Goal: Task Accomplishment & Management: Use online tool/utility

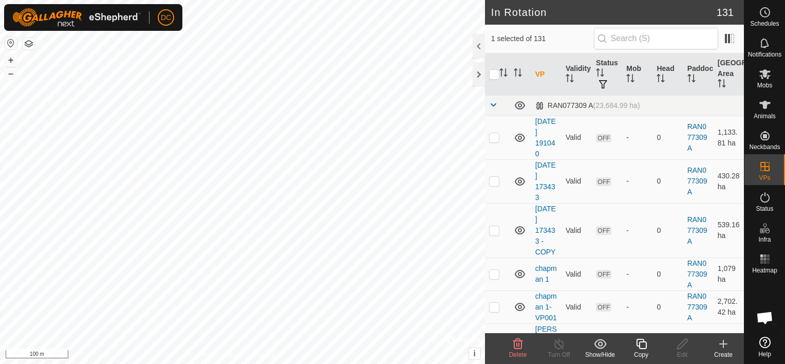
scroll to position [5425, 0]
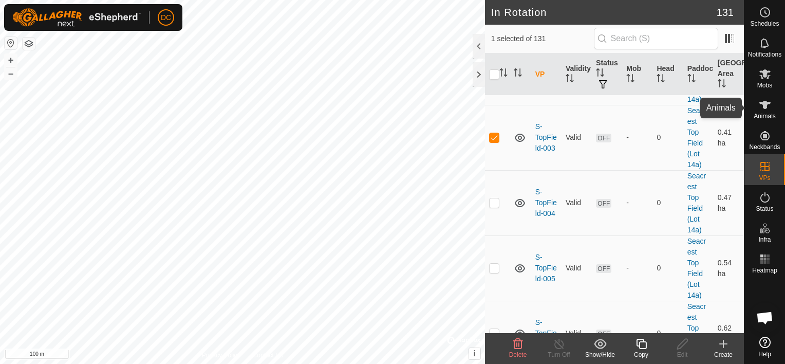
click at [766, 106] on icon at bounding box center [765, 105] width 11 height 8
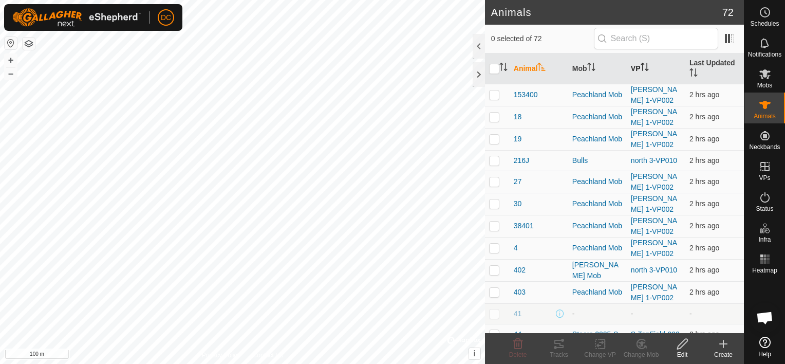
click at [641, 65] on icon "Activate to sort" at bounding box center [645, 67] width 8 height 8
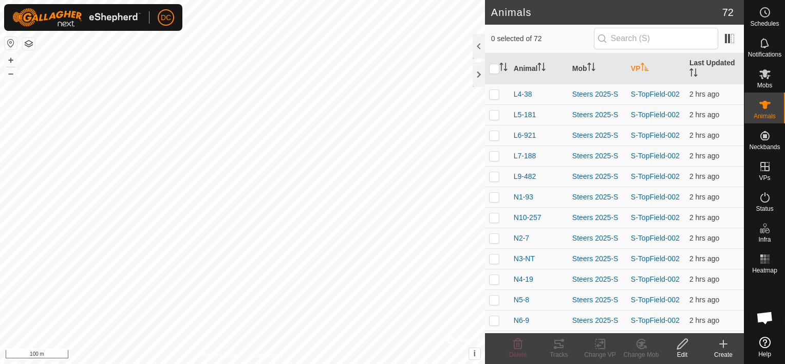
scroll to position [1285, 0]
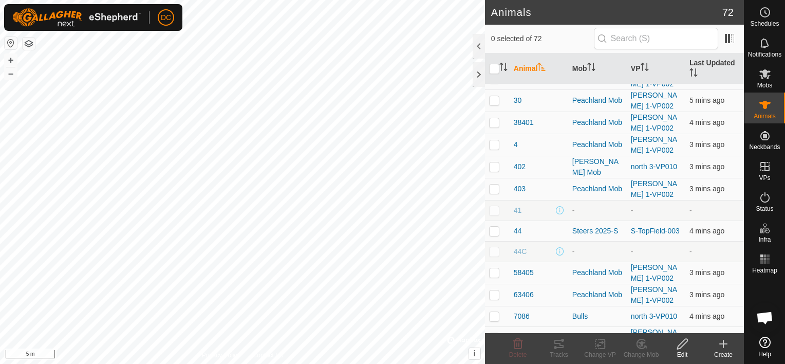
scroll to position [309, 0]
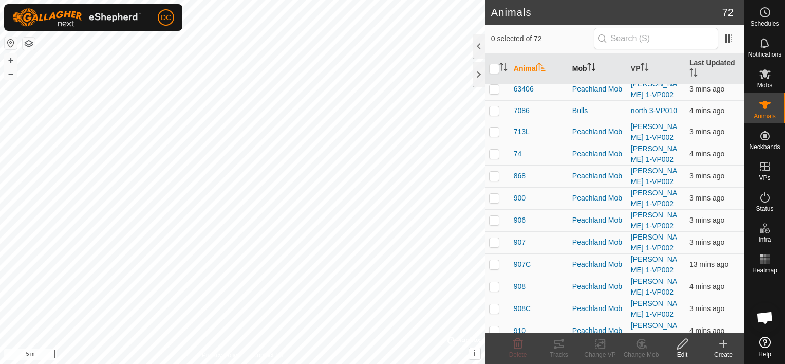
click at [594, 66] on icon "Activate to sort" at bounding box center [591, 67] width 8 height 8
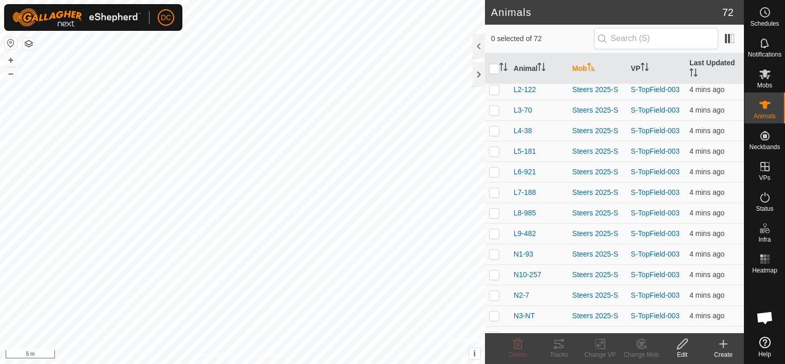
scroll to position [1285, 0]
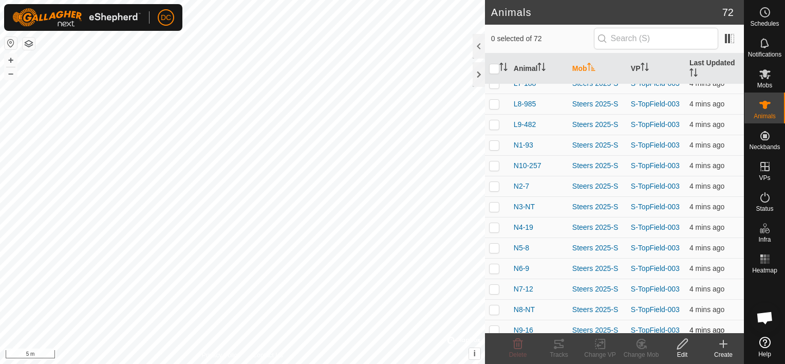
click at [498, 326] on p-checkbox at bounding box center [494, 330] width 10 height 8
checkbox input "true"
click at [494, 305] on p-checkbox at bounding box center [494, 309] width 10 height 8
checkbox input "true"
click at [493, 285] on p-checkbox at bounding box center [494, 289] width 10 height 8
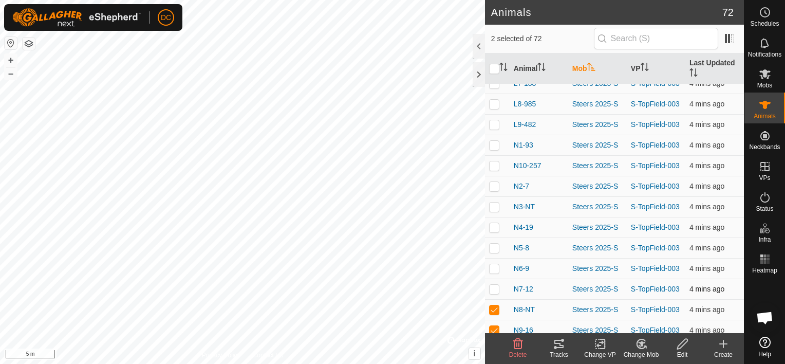
checkbox input "true"
click at [495, 264] on p-checkbox at bounding box center [494, 268] width 10 height 8
checkbox input "true"
click at [495, 244] on p-checkbox at bounding box center [494, 248] width 10 height 8
checkbox input "true"
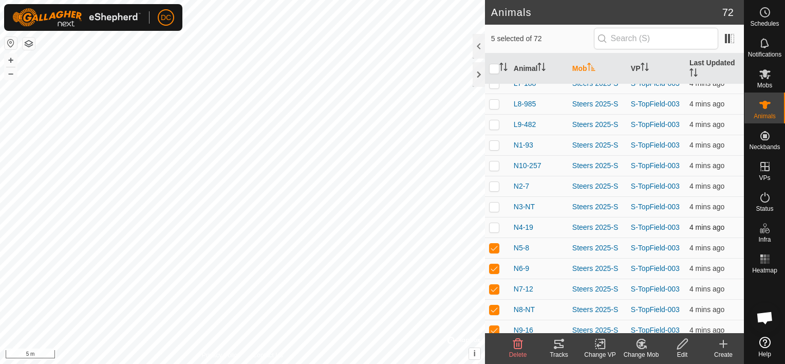
click at [497, 223] on p-checkbox at bounding box center [494, 227] width 10 height 8
checkbox input "true"
click at [498, 203] on p-checkbox at bounding box center [494, 207] width 10 height 8
checkbox input "true"
click at [495, 182] on p-checkbox at bounding box center [494, 186] width 10 height 8
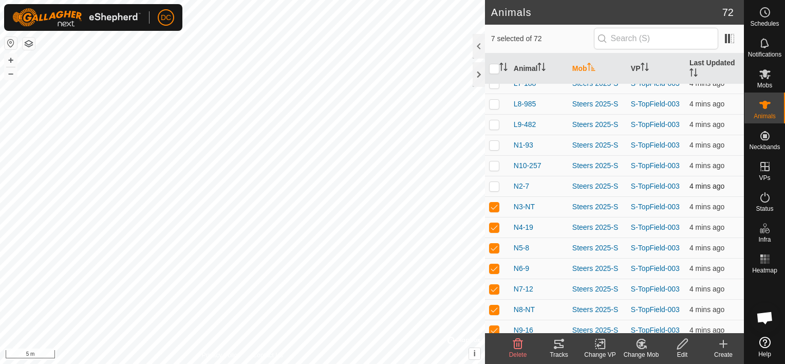
checkbox input "true"
click at [497, 161] on p-checkbox at bounding box center [494, 165] width 10 height 8
checkbox input "true"
click at [498, 141] on p-checkbox at bounding box center [494, 145] width 10 height 8
checkbox input "true"
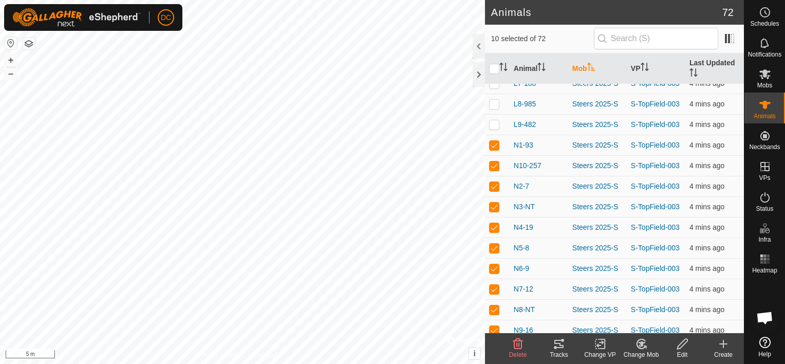
click at [556, 345] on icon at bounding box center [559, 344] width 12 height 12
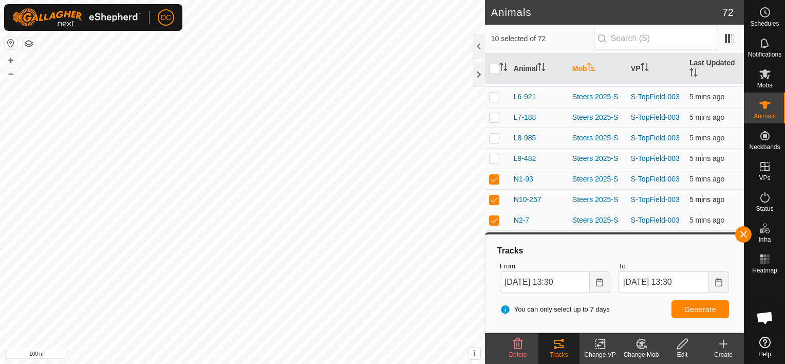
scroll to position [1234, 0]
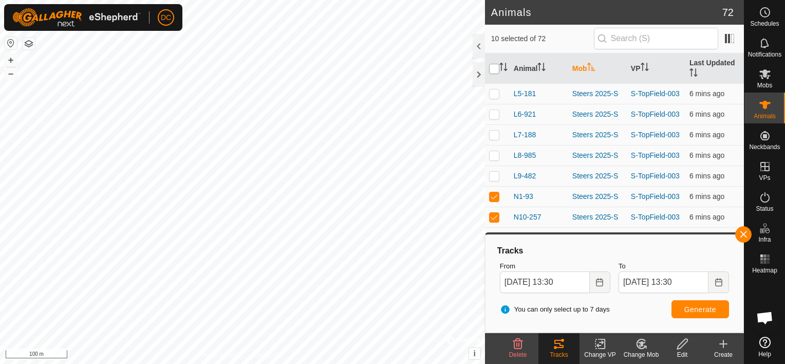
click at [493, 72] on input "checkbox" at bounding box center [494, 69] width 10 height 10
checkbox input "true"
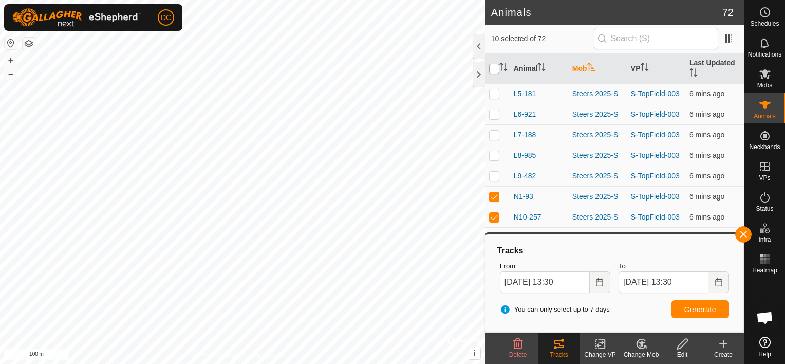
checkbox input "true"
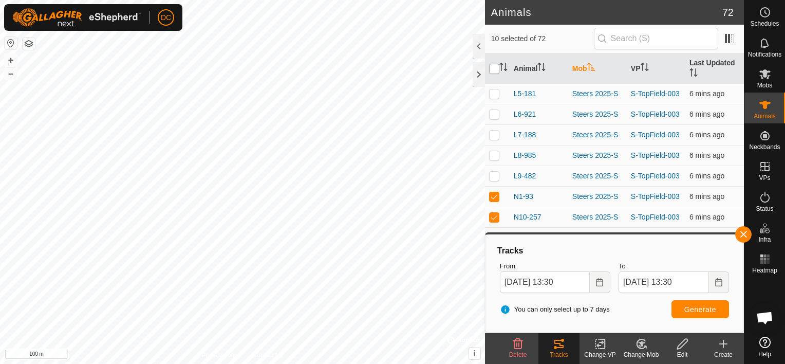
checkbox input "true"
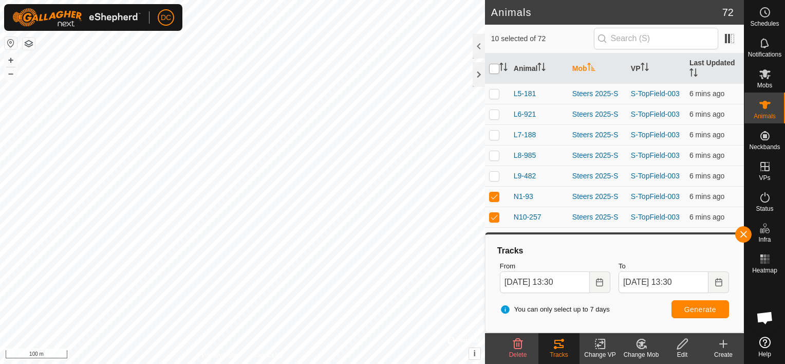
checkbox input "true"
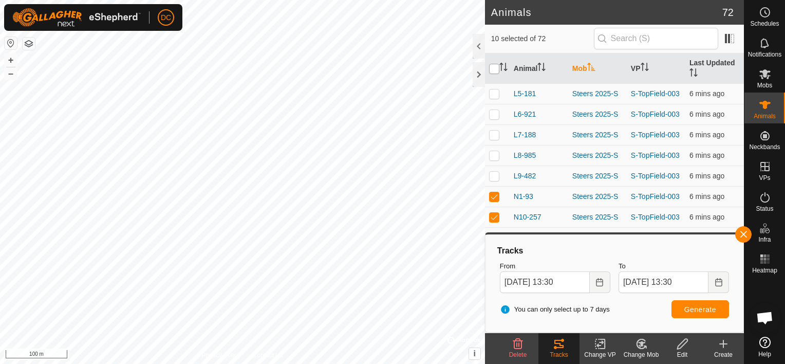
checkbox input "true"
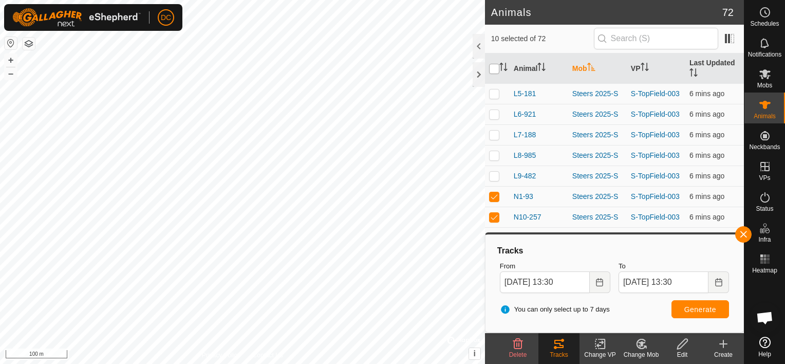
checkbox input "true"
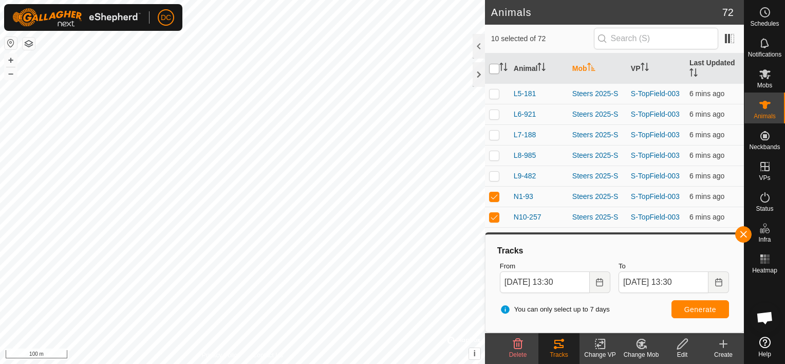
checkbox input "true"
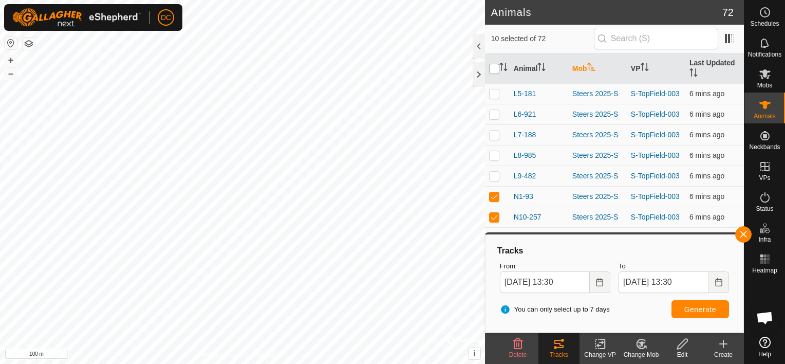
checkbox input "true"
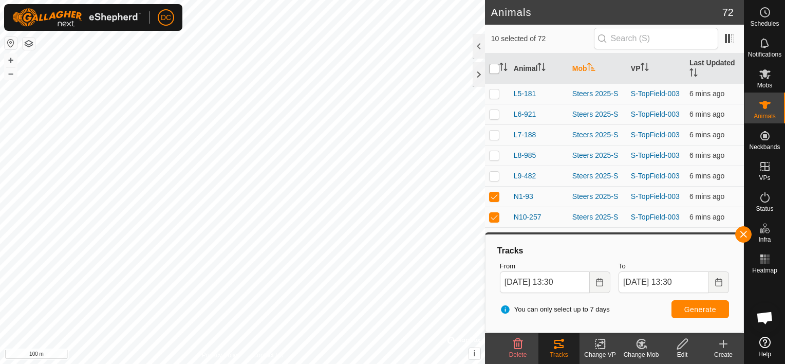
checkbox input "true"
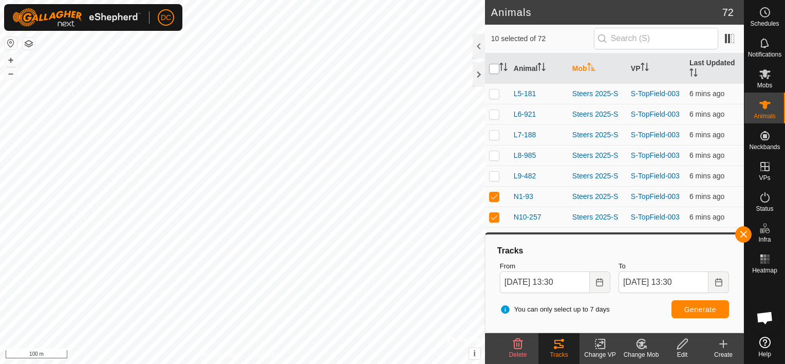
checkbox input "true"
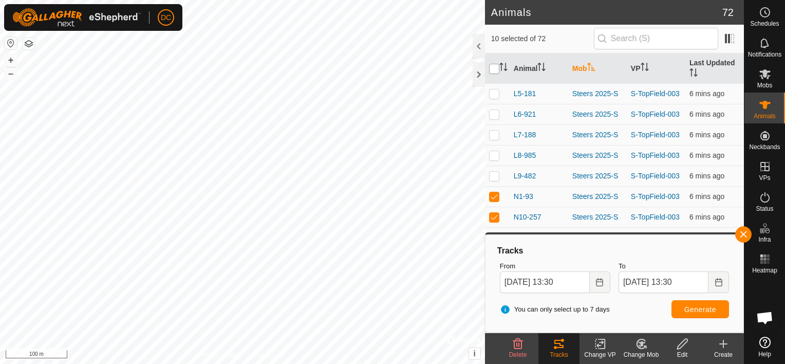
checkbox input "true"
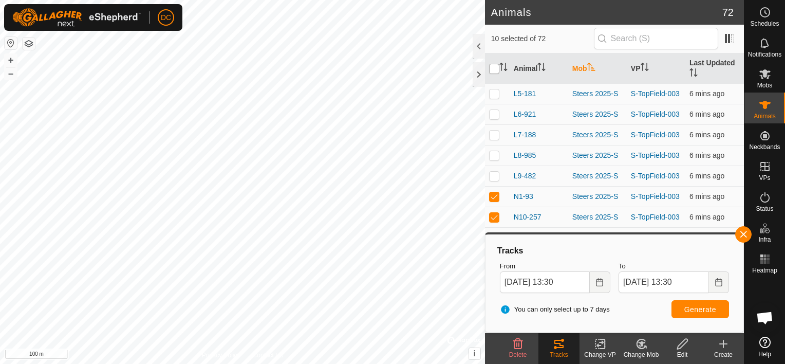
checkbox input "true"
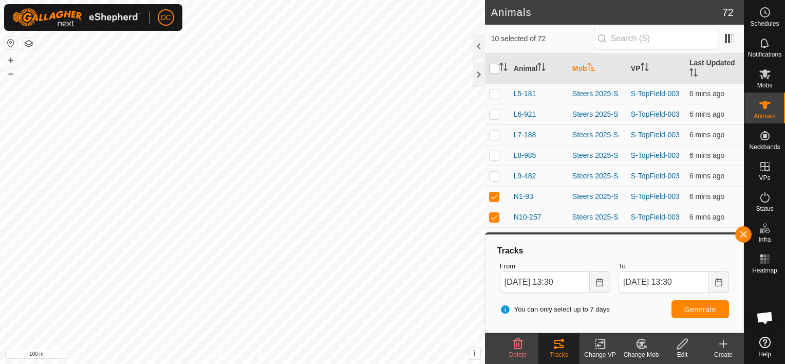
checkbox input "true"
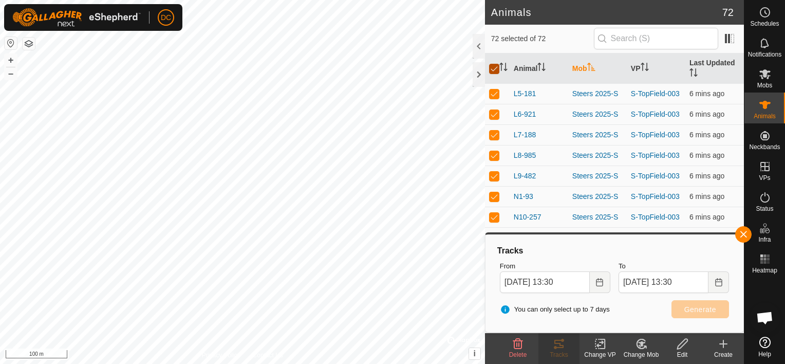
click at [493, 72] on input "checkbox" at bounding box center [494, 69] width 10 height 10
checkbox input "false"
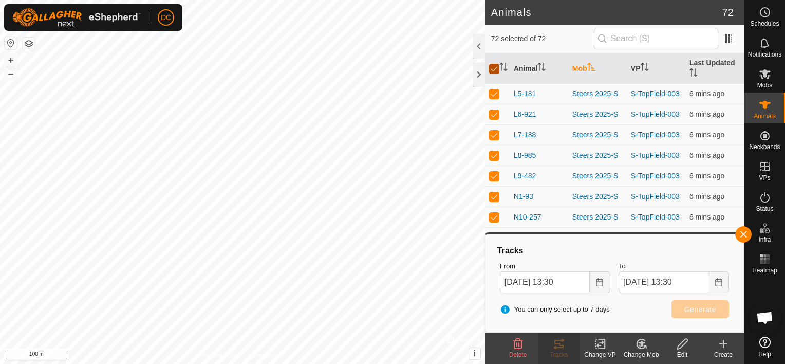
checkbox input "false"
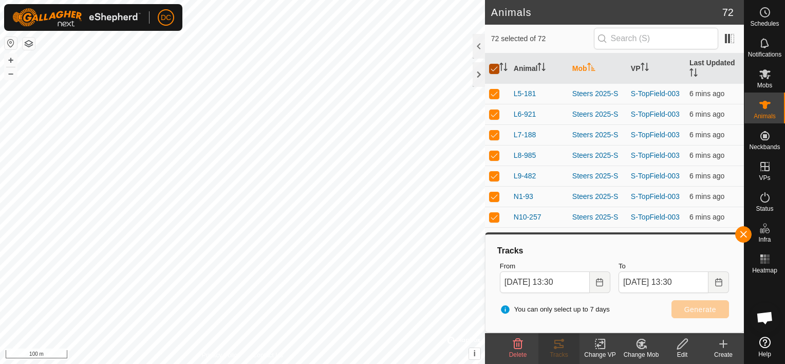
checkbox input "false"
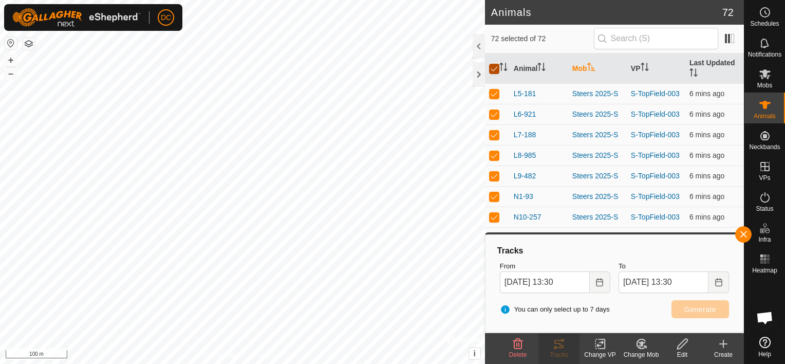
checkbox input "false"
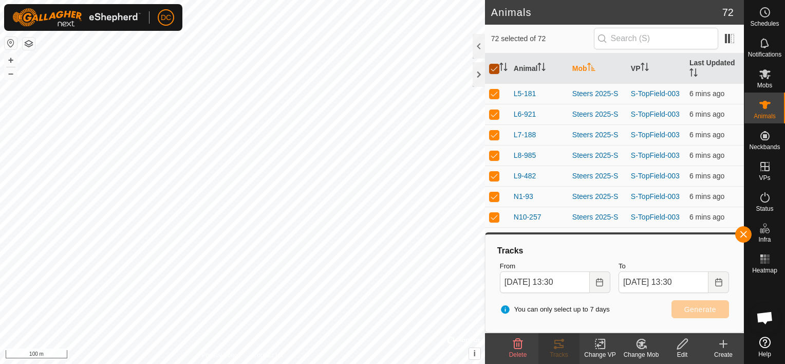
checkbox input "false"
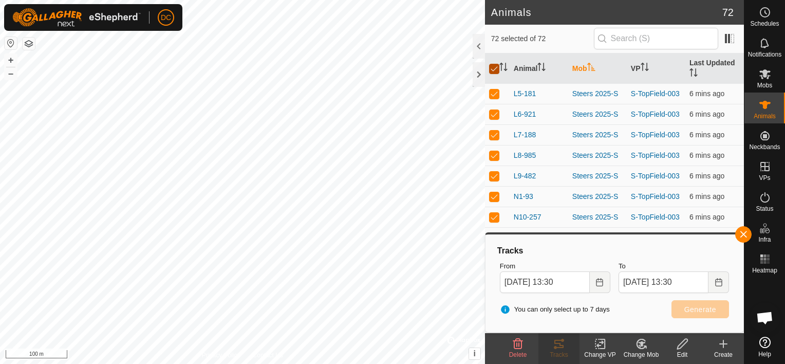
checkbox input "false"
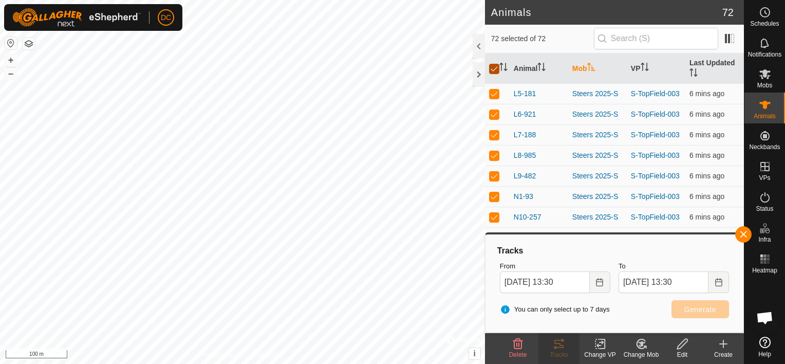
checkbox input "false"
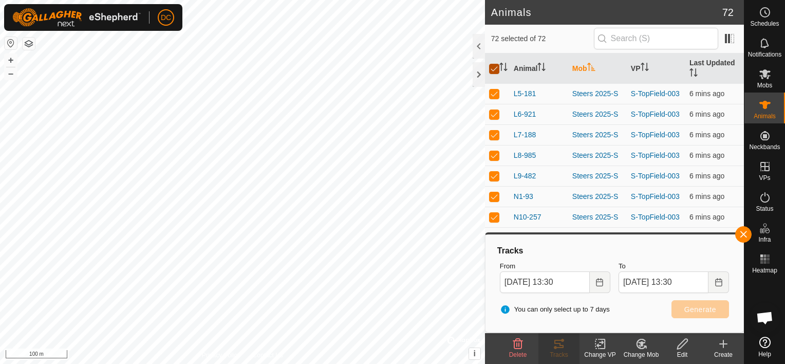
checkbox input "false"
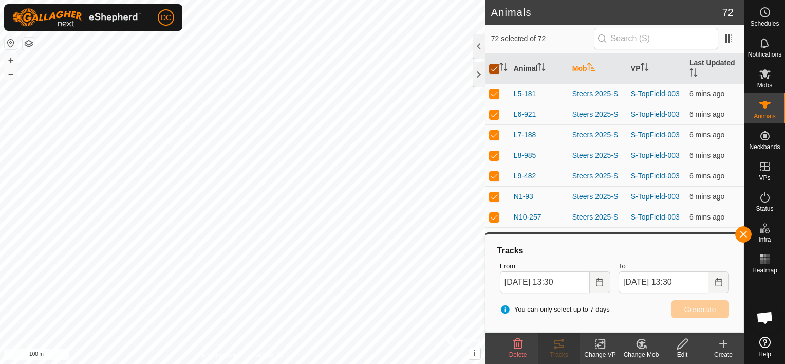
checkbox input "false"
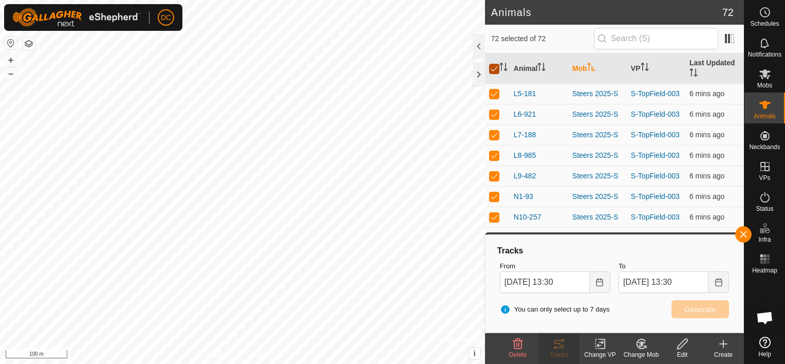
checkbox input "false"
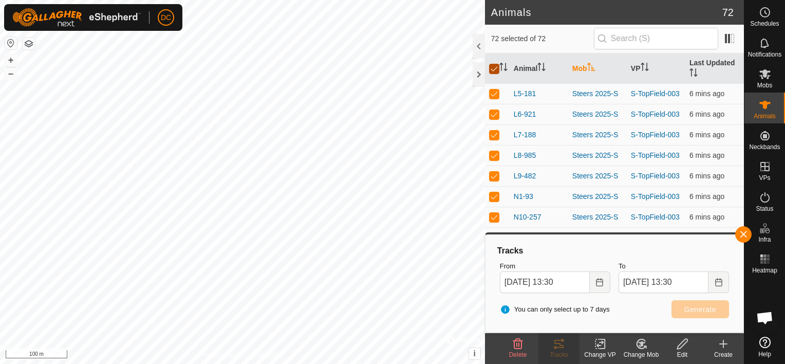
checkbox input "false"
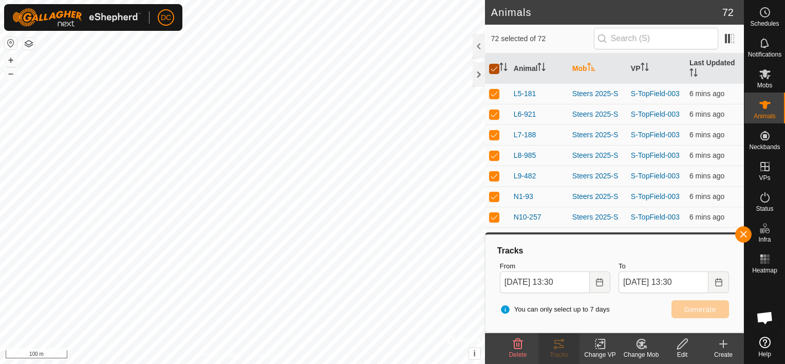
checkbox input "false"
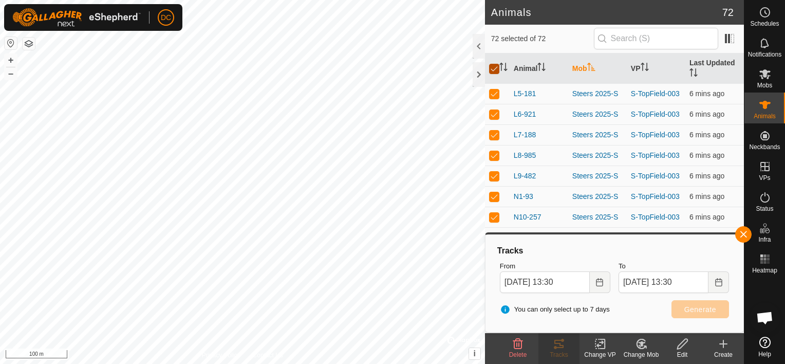
checkbox input "false"
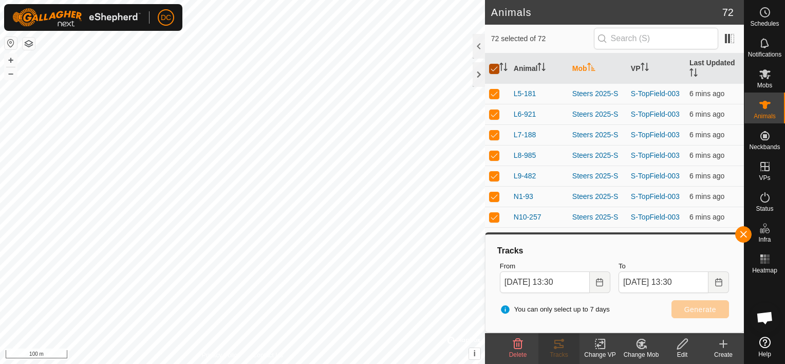
checkbox input "false"
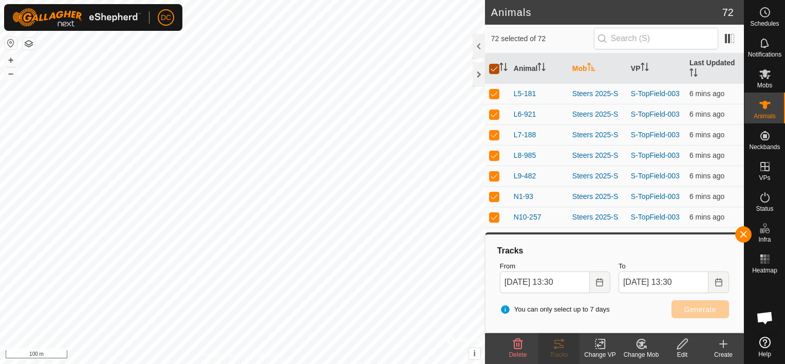
checkbox input "false"
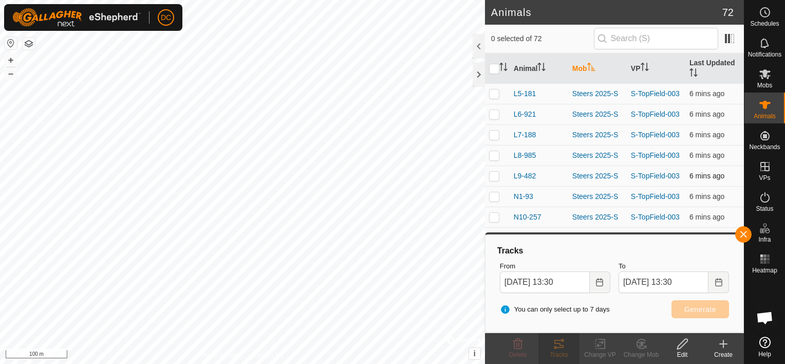
click at [495, 172] on p-checkbox at bounding box center [494, 176] width 10 height 8
checkbox input "true"
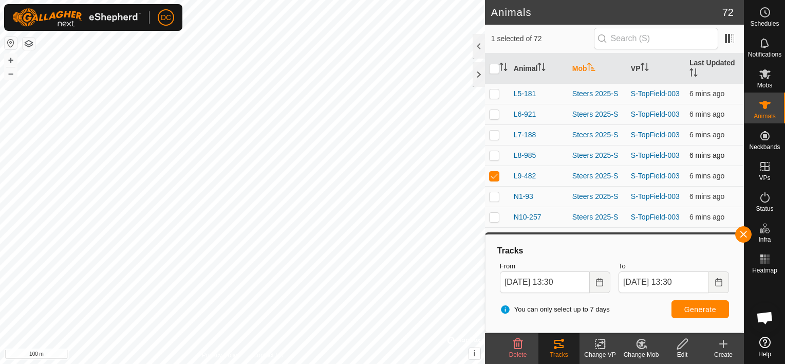
click at [495, 151] on p-checkbox at bounding box center [494, 155] width 10 height 8
checkbox input "true"
click at [498, 131] on p-checkbox at bounding box center [494, 135] width 10 height 8
checkbox input "true"
click at [497, 111] on td at bounding box center [497, 114] width 25 height 21
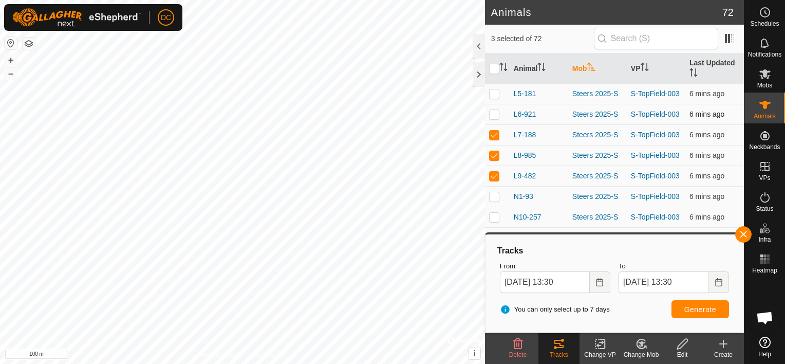
checkbox input "true"
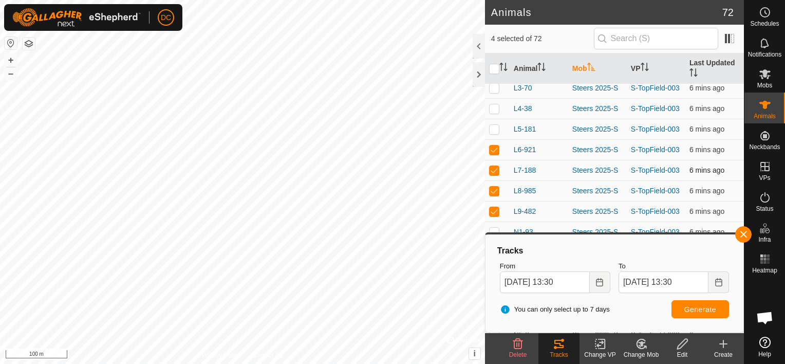
scroll to position [1183, 0]
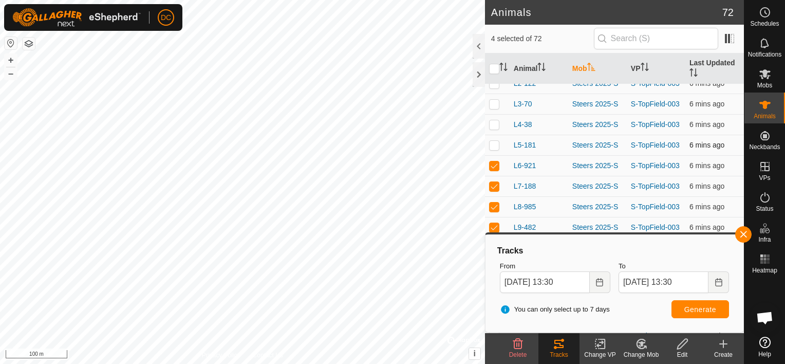
click at [492, 141] on p-checkbox at bounding box center [494, 145] width 10 height 8
drag, startPoint x: 495, startPoint y: 126, endPoint x: 495, endPoint y: 133, distance: 6.2
click at [494, 141] on p-checkbox at bounding box center [494, 145] width 10 height 8
checkbox input "true"
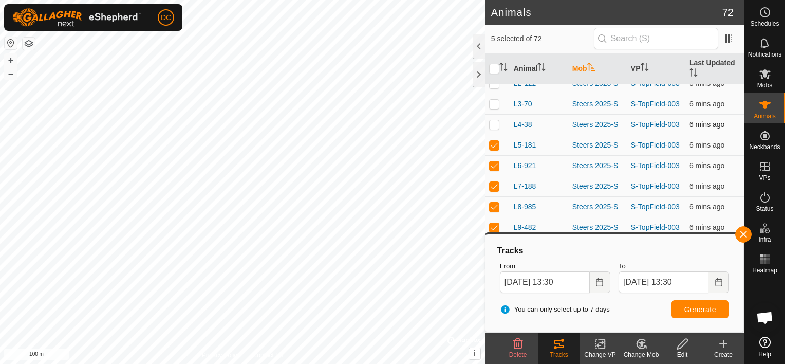
click at [495, 120] on p-checkbox at bounding box center [494, 124] width 10 height 8
checkbox input "true"
click at [497, 100] on p-checkbox at bounding box center [494, 104] width 10 height 8
checkbox input "true"
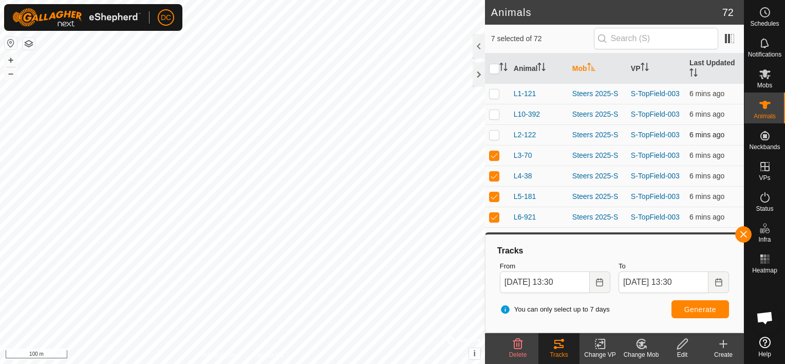
click at [491, 131] on p-checkbox at bounding box center [494, 135] width 10 height 8
checkbox input "true"
click at [495, 110] on p-checkbox at bounding box center [494, 114] width 10 height 8
checkbox input "true"
click at [494, 89] on p-checkbox at bounding box center [494, 93] width 10 height 8
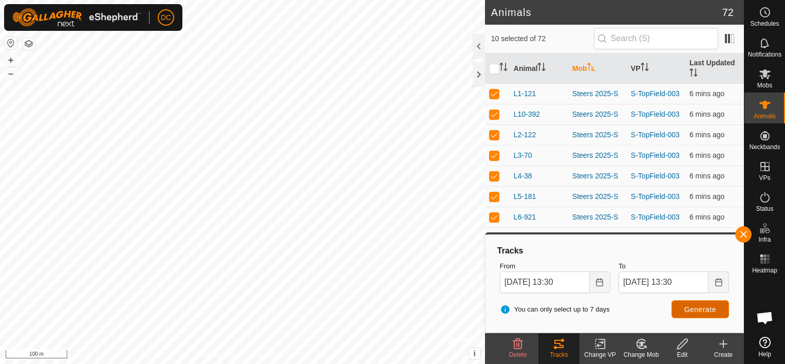
click at [700, 306] on span "Generate" at bounding box center [701, 309] width 32 height 8
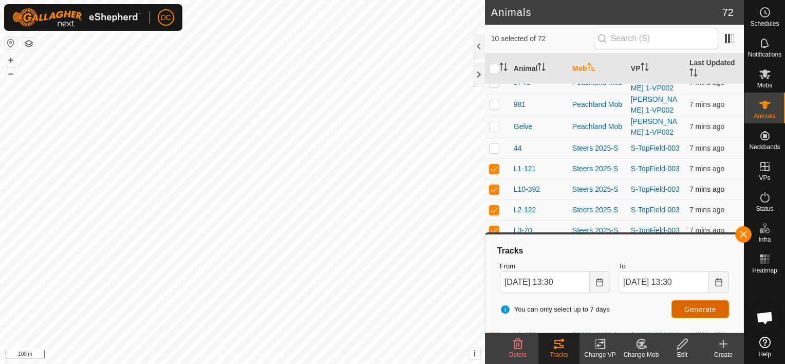
scroll to position [1080, 0]
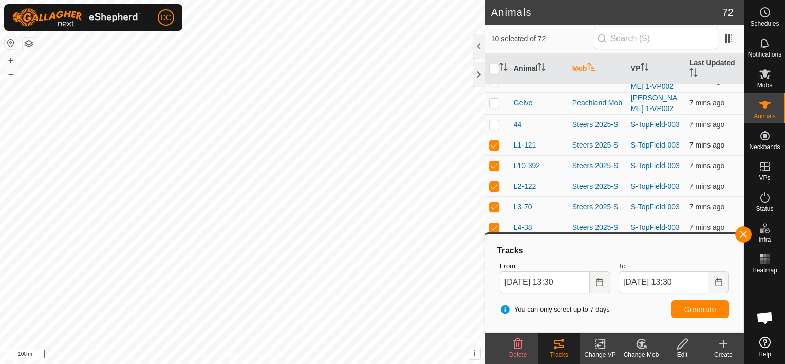
click at [495, 141] on p-checkbox at bounding box center [494, 145] width 10 height 8
checkbox input "false"
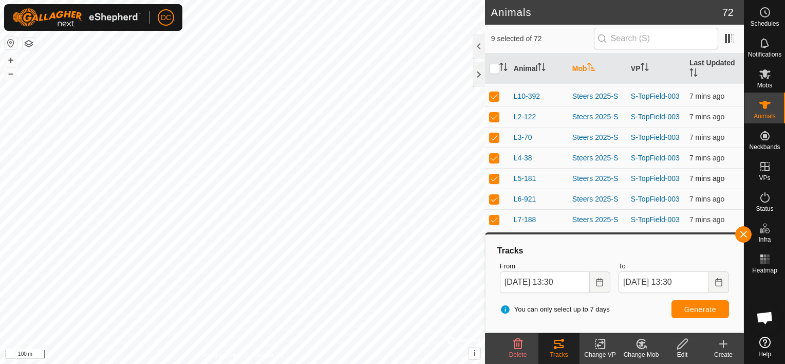
scroll to position [1183, 0]
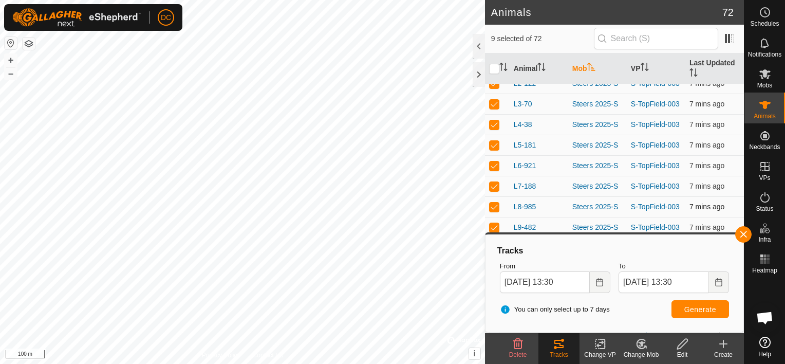
click at [495, 203] on p-checkbox at bounding box center [494, 207] width 10 height 8
checkbox input "false"
click at [494, 69] on input "checkbox" at bounding box center [494, 69] width 10 height 10
checkbox input "true"
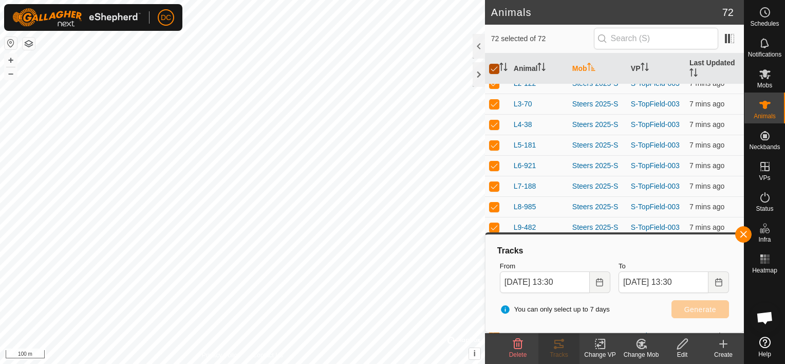
checkbox input "true"
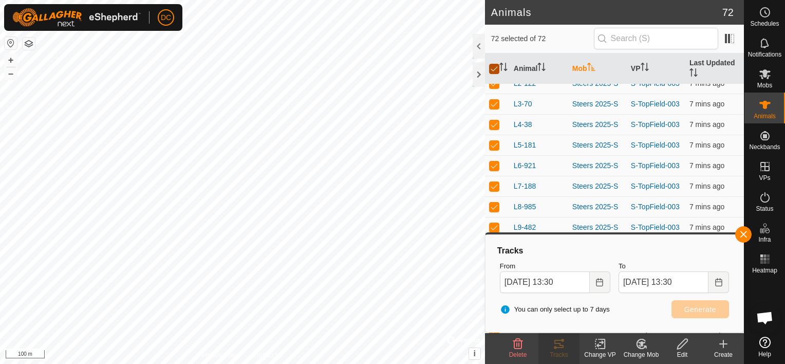
checkbox input "true"
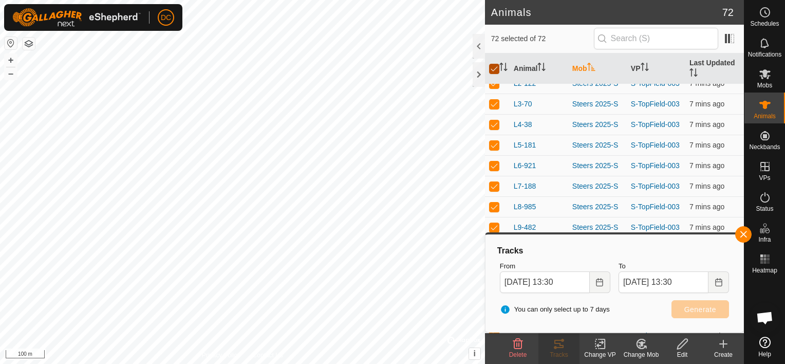
checkbox input "true"
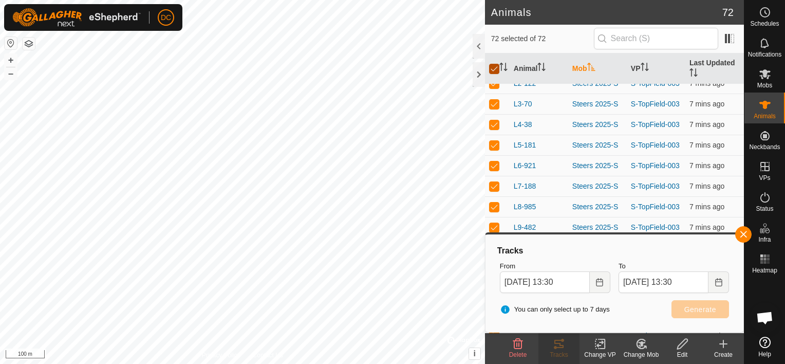
checkbox input "true"
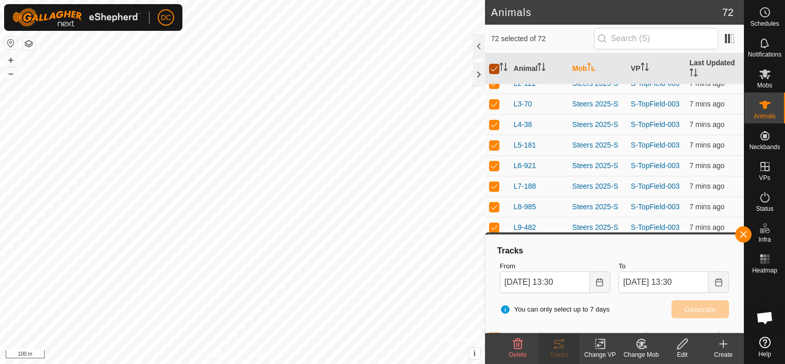
checkbox input "true"
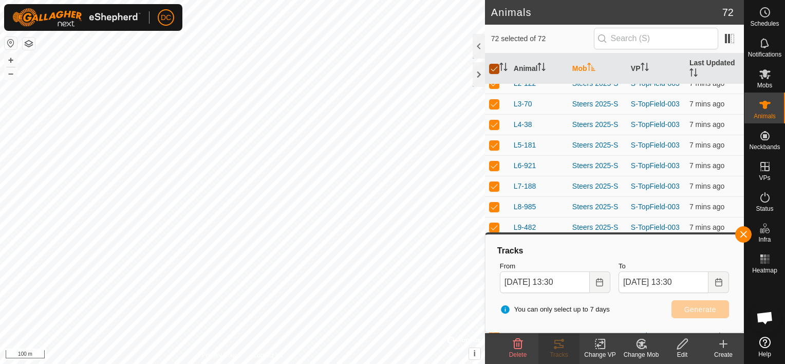
checkbox input "true"
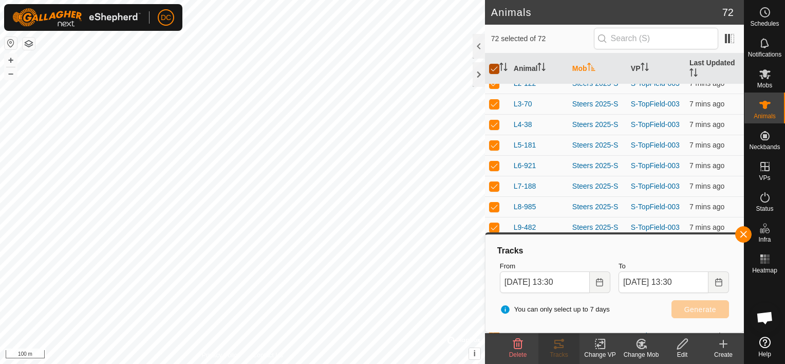
checkbox input "true"
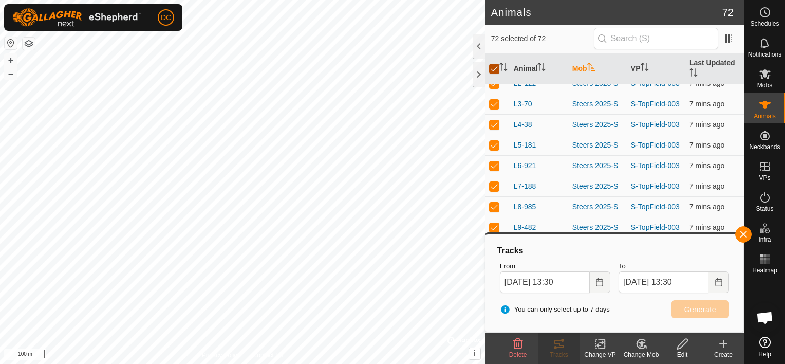
checkbox input "true"
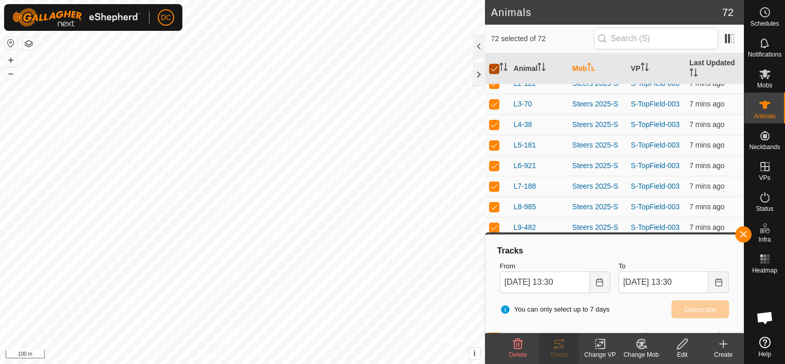
checkbox input "true"
click at [494, 69] on input "checkbox" at bounding box center [494, 69] width 10 height 10
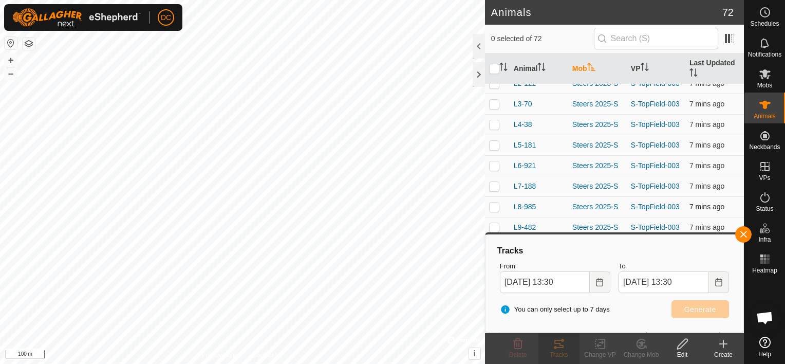
click at [494, 203] on p-checkbox at bounding box center [494, 207] width 10 height 8
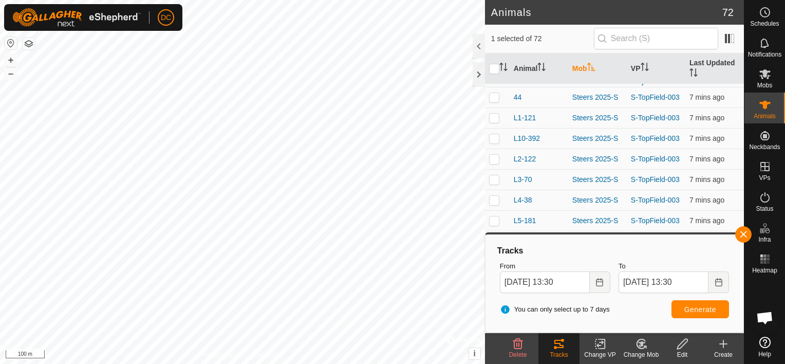
scroll to position [1080, 0]
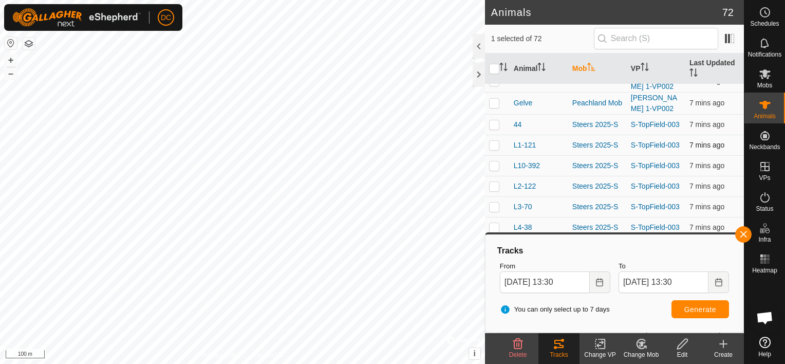
click at [495, 141] on p-checkbox at bounding box center [494, 145] width 10 height 8
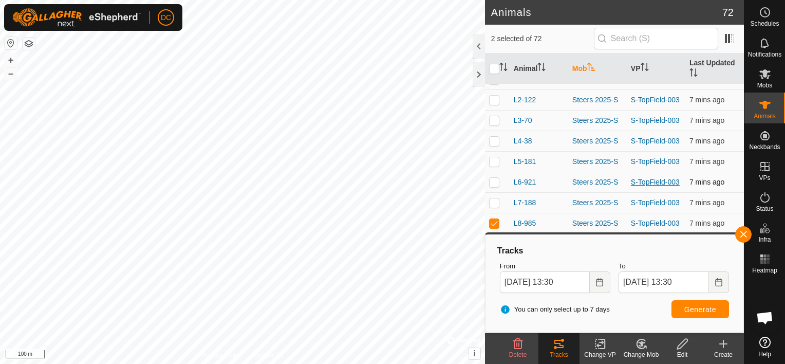
scroll to position [1183, 0]
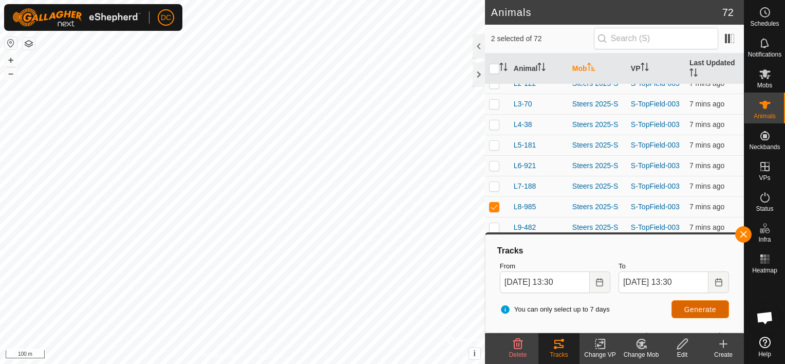
click at [710, 303] on button "Generate" at bounding box center [701, 309] width 58 height 18
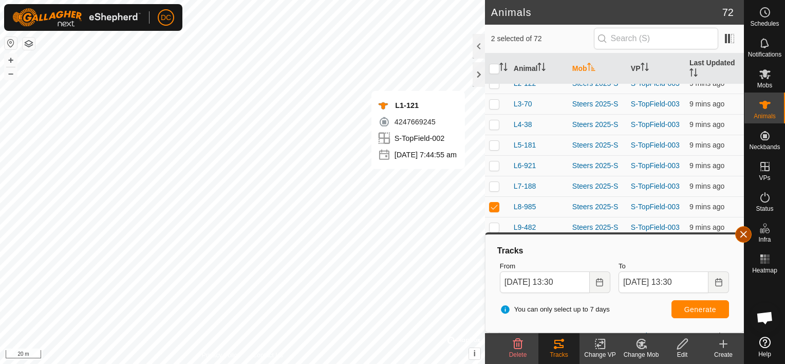
click at [744, 232] on button "button" at bounding box center [744, 234] width 16 height 16
